Goal: Task Accomplishment & Management: Use online tool/utility

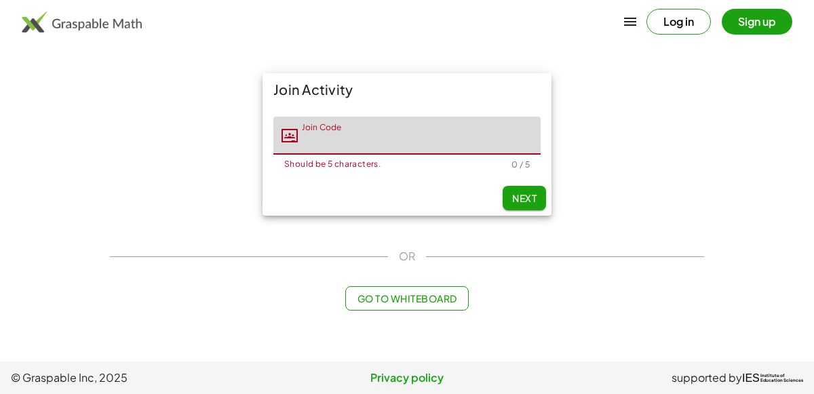
type input "*"
type input "*****"
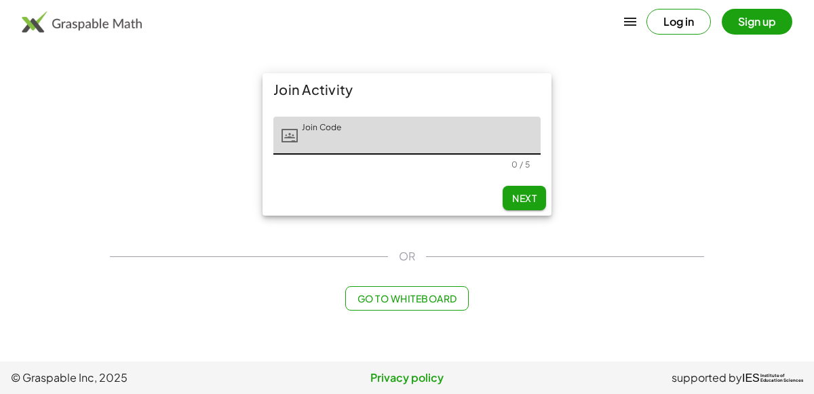
click at [759, 20] on button "Sign up" at bounding box center [757, 22] width 71 height 26
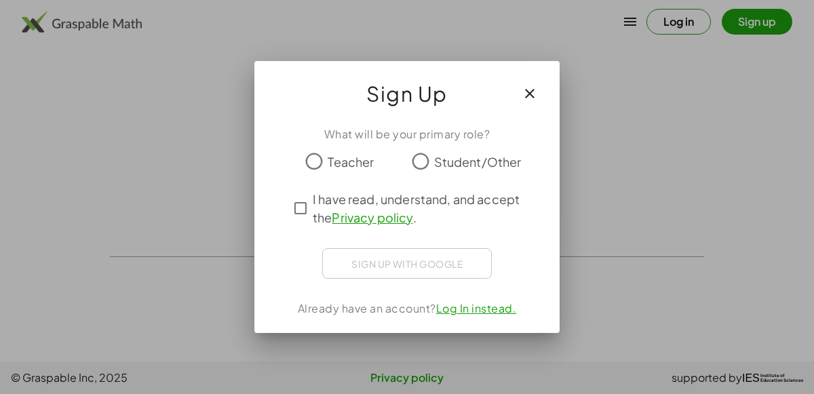
click at [533, 92] on icon "button" at bounding box center [530, 94] width 16 height 16
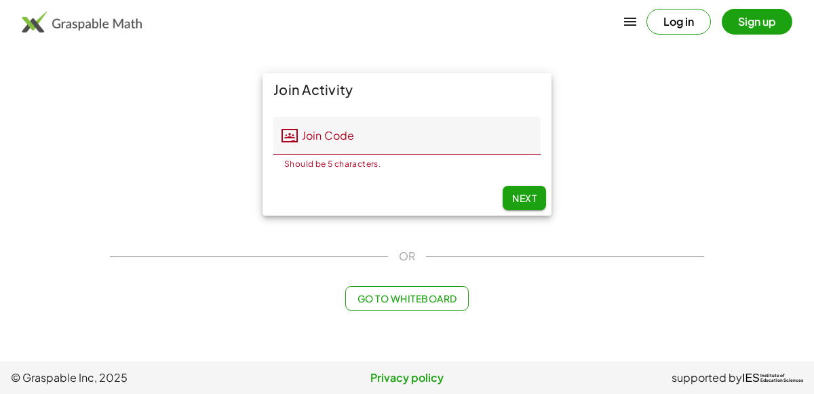
click at [693, 12] on button "Log in" at bounding box center [679, 22] width 64 height 26
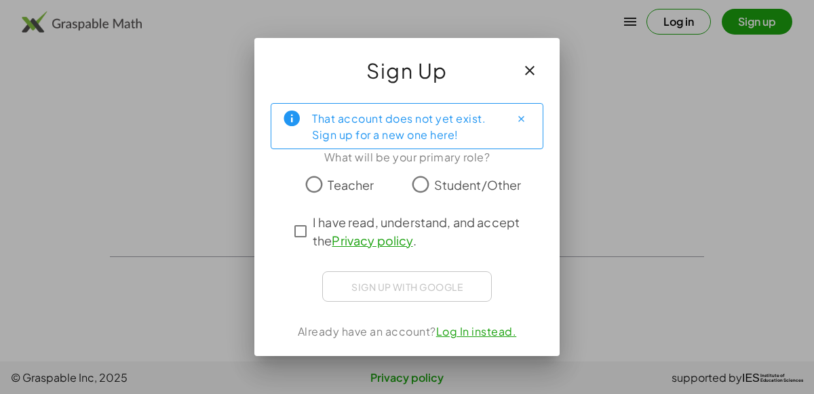
click at [463, 189] on span "Student/Other" at bounding box center [478, 185] width 88 height 18
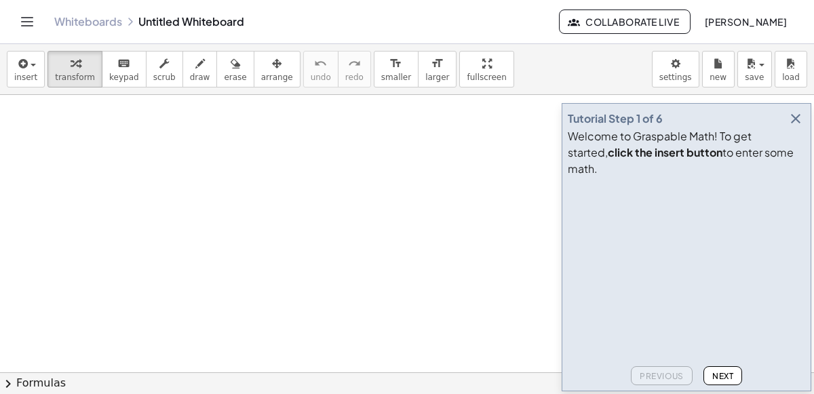
click at [36, 24] on button "Toggle navigation" at bounding box center [27, 22] width 22 height 22
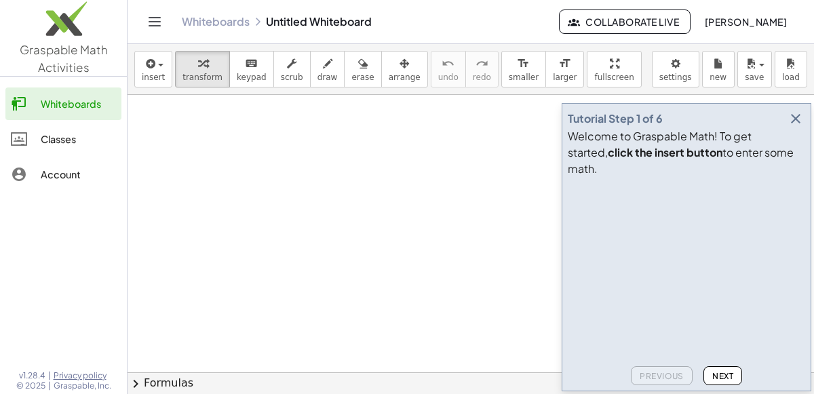
click at [73, 141] on div "Classes" at bounding box center [78, 139] width 75 height 16
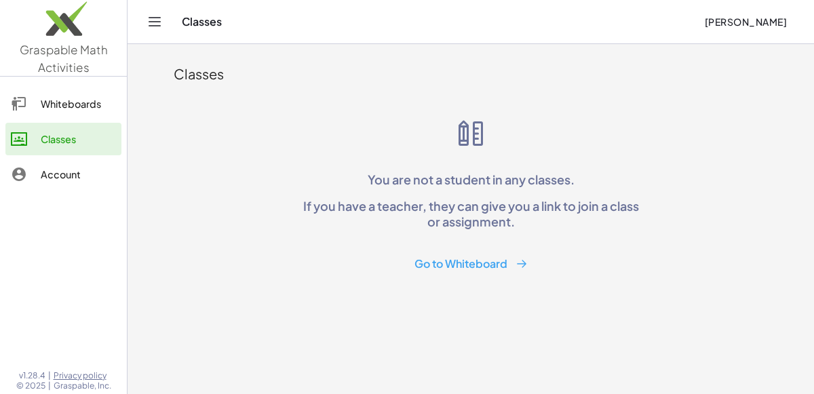
click at [53, 76] on div "Graspable Math Activities Whiteboards Classes Account v1.28.4 | Privacy policy …" at bounding box center [63, 197] width 127 height 394
click at [70, 52] on span "Graspable Math Activities" at bounding box center [64, 58] width 88 height 33
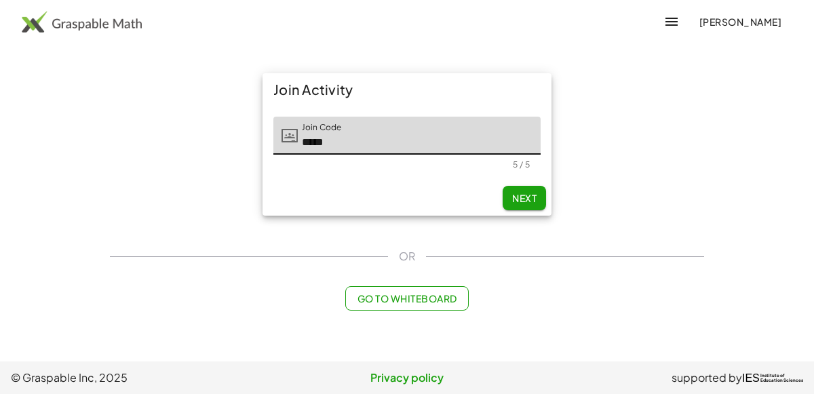
type input "*****"
